Goal: Find contact information: Find contact information

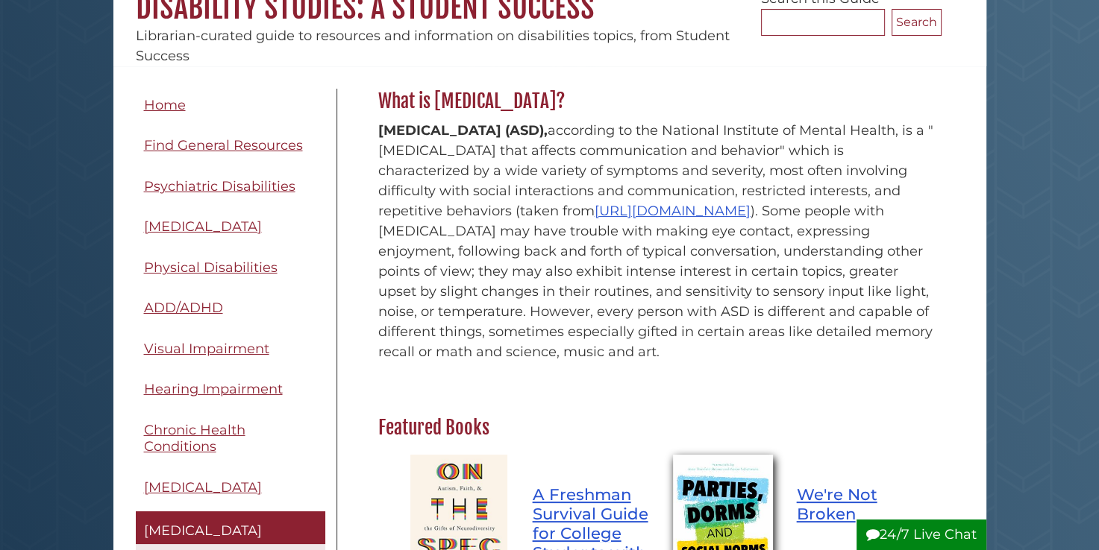
scroll to position [373, 0]
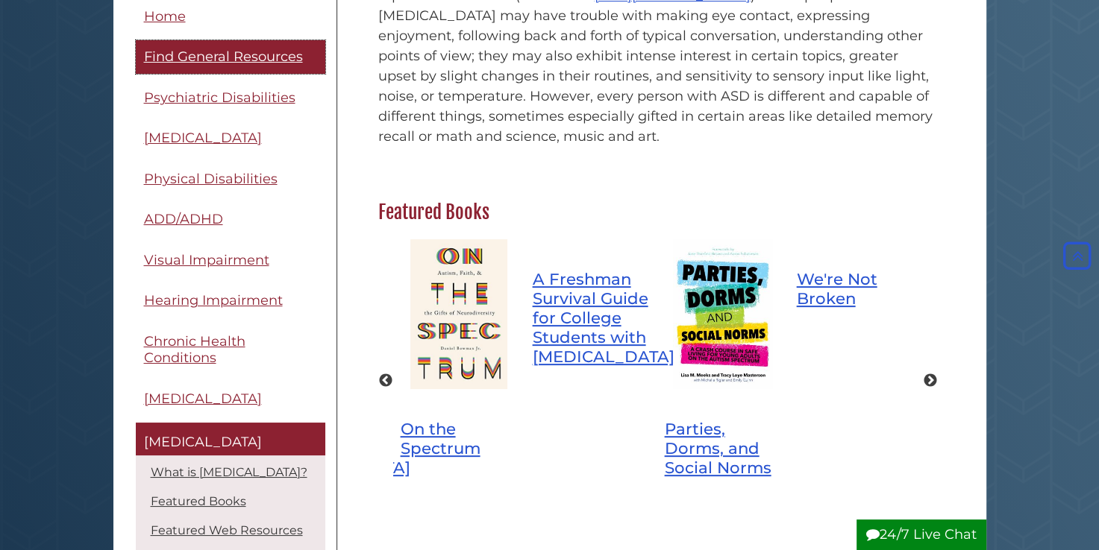
click at [198, 55] on span "Find General Resources" at bounding box center [223, 57] width 159 height 16
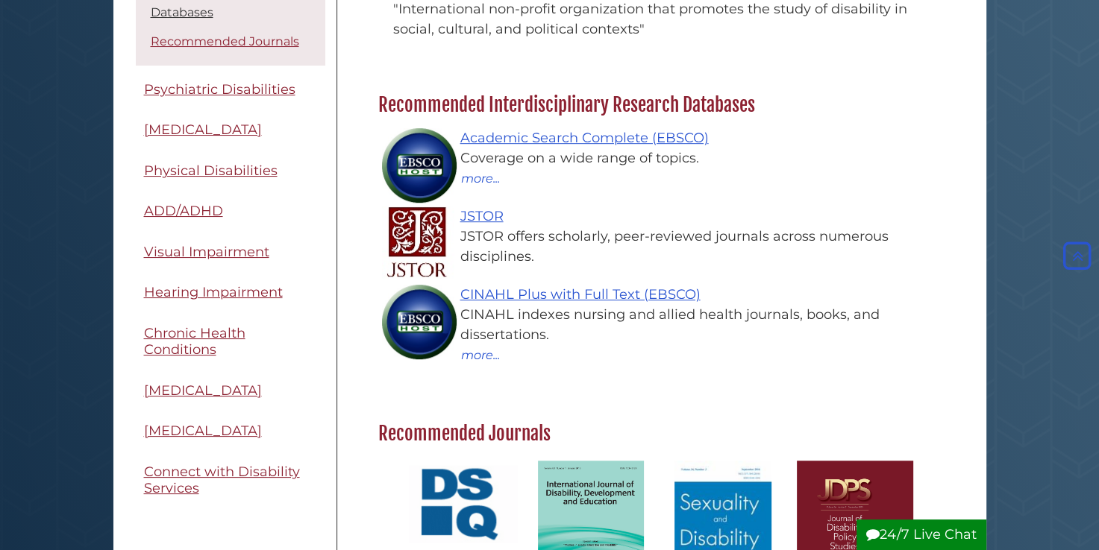
scroll to position [229, 0]
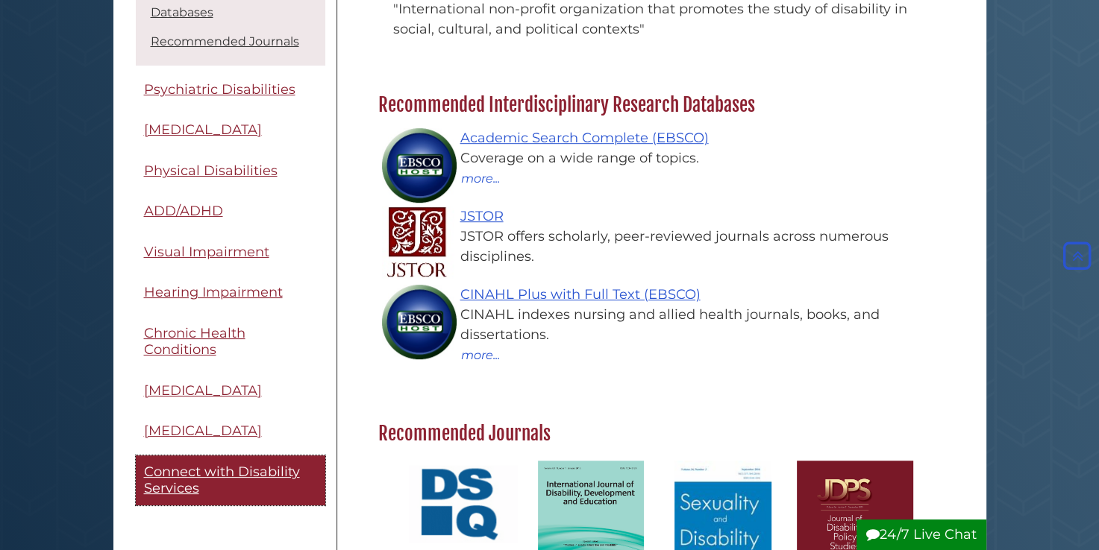
click at [237, 474] on span "Connect with Disability Services" at bounding box center [222, 481] width 156 height 34
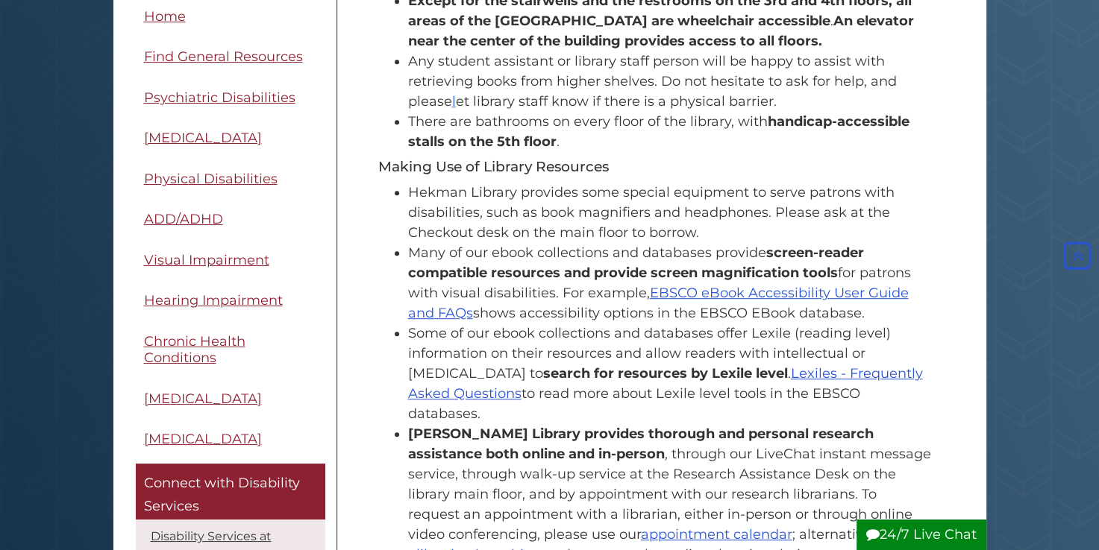
scroll to position [625, 0]
